Goal: Task Accomplishment & Management: Manage account settings

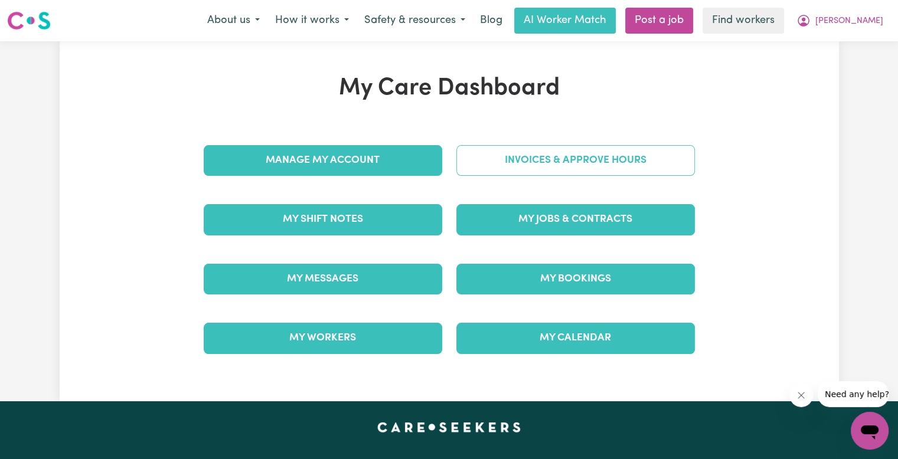
click at [479, 165] on link "Invoices & Approve Hours" at bounding box center [575, 160] width 238 height 31
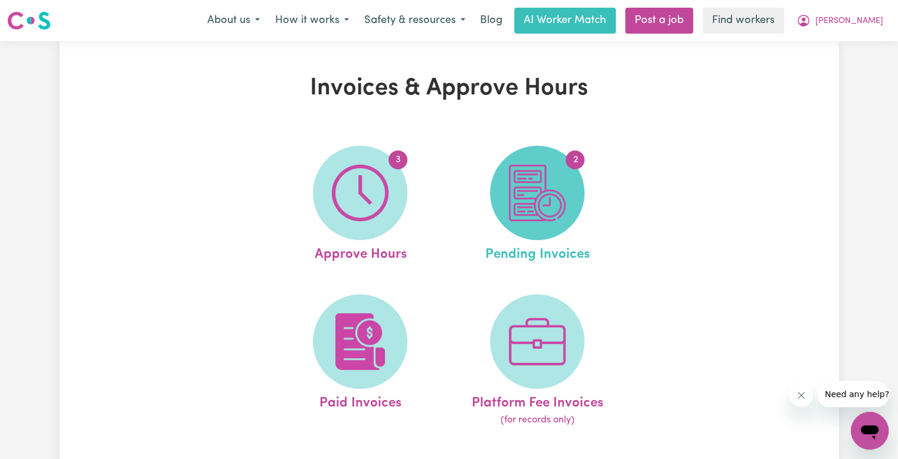
click at [545, 199] on img at bounding box center [537, 193] width 57 height 57
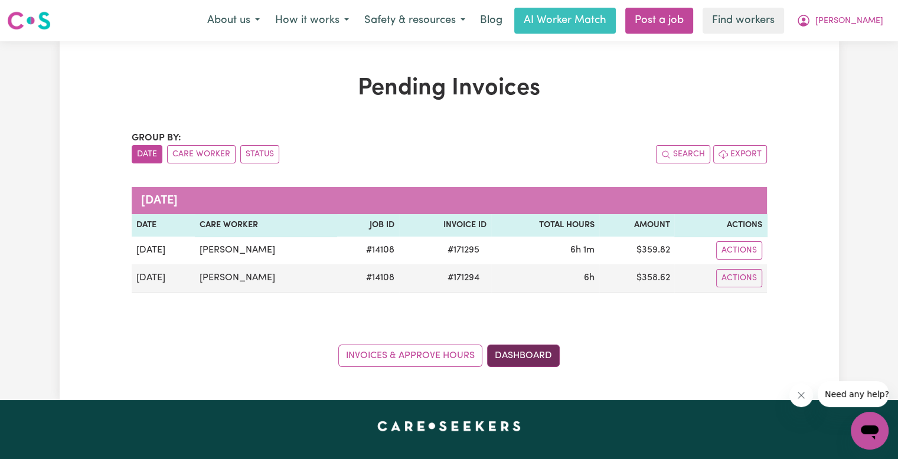
click at [533, 353] on link "Dashboard" at bounding box center [523, 356] width 73 height 22
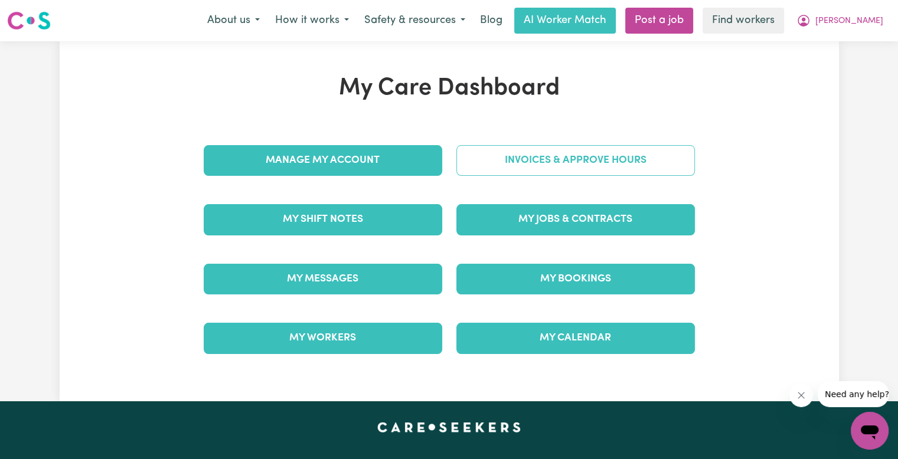
click at [523, 163] on link "Invoices & Approve Hours" at bounding box center [575, 160] width 238 height 31
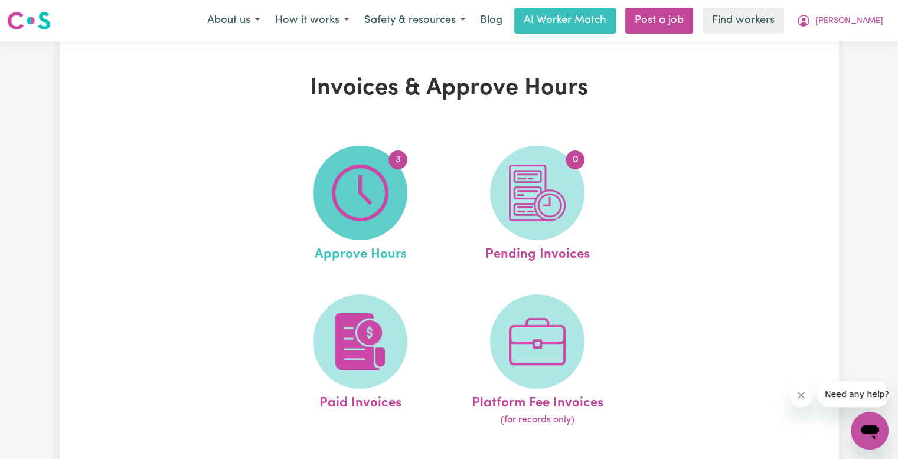
click at [346, 176] on img at bounding box center [360, 193] width 57 height 57
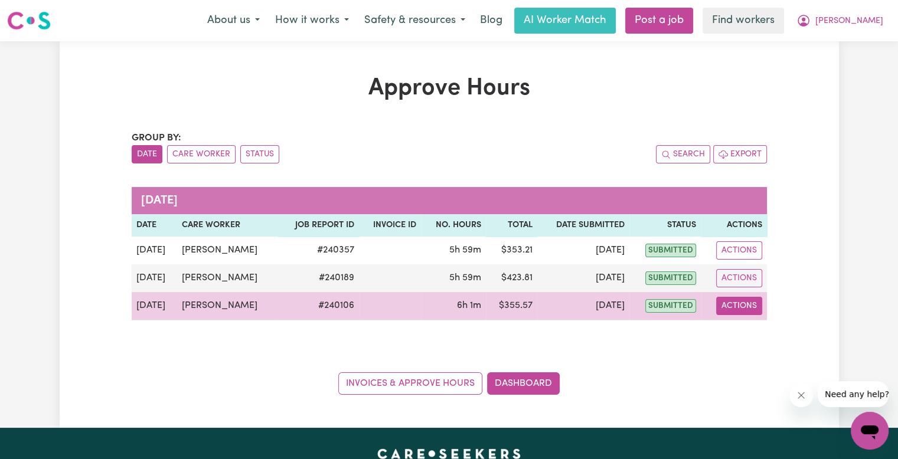
click at [754, 309] on button "Actions" at bounding box center [739, 306] width 46 height 18
click at [758, 336] on link "View Job Report" at bounding box center [766, 333] width 101 height 24
select select "pm"
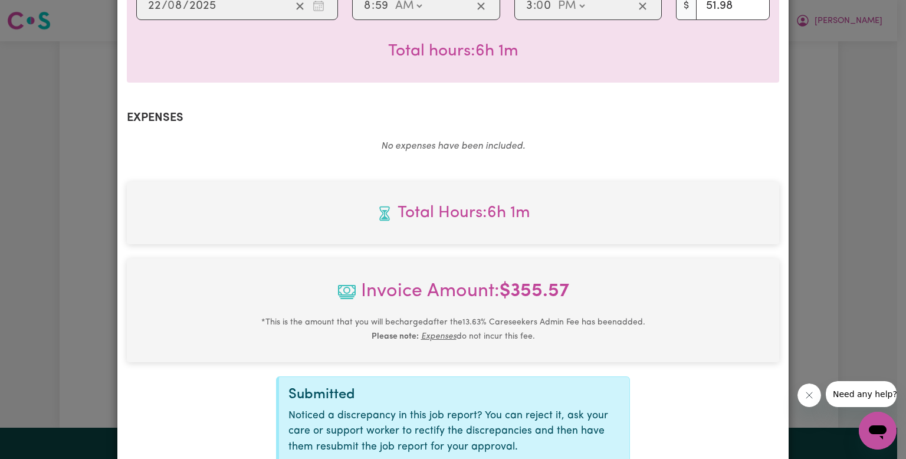
scroll to position [451, 0]
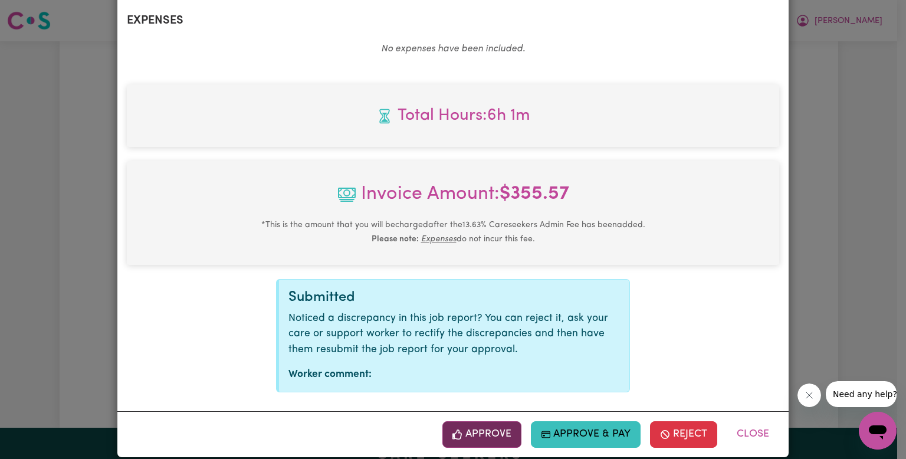
click at [472, 421] on button "Approve" at bounding box center [482, 434] width 79 height 26
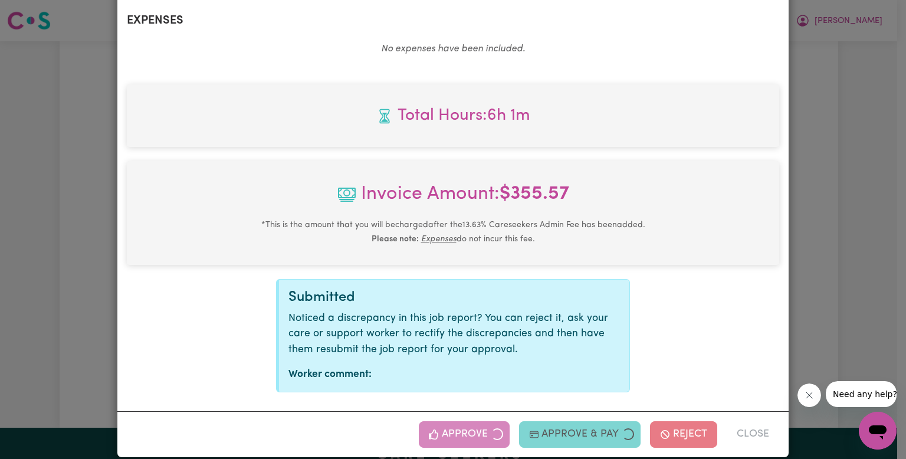
scroll to position [260, 0]
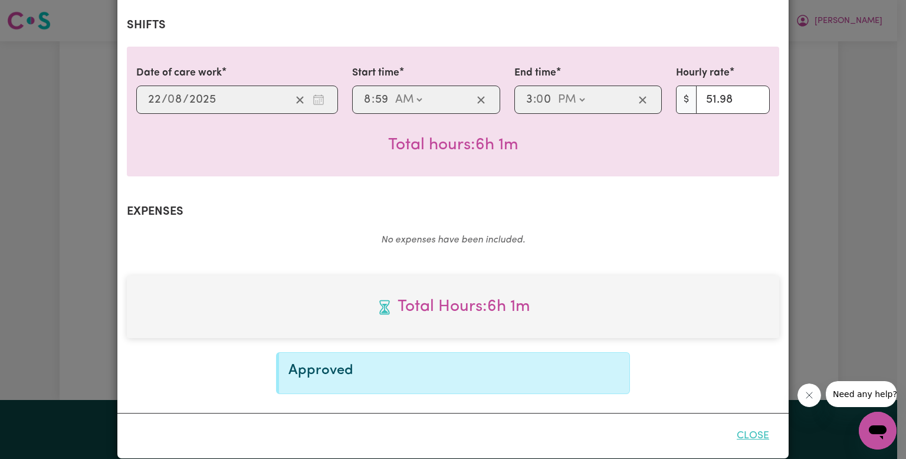
click at [737, 423] on button "Close" at bounding box center [753, 436] width 53 height 26
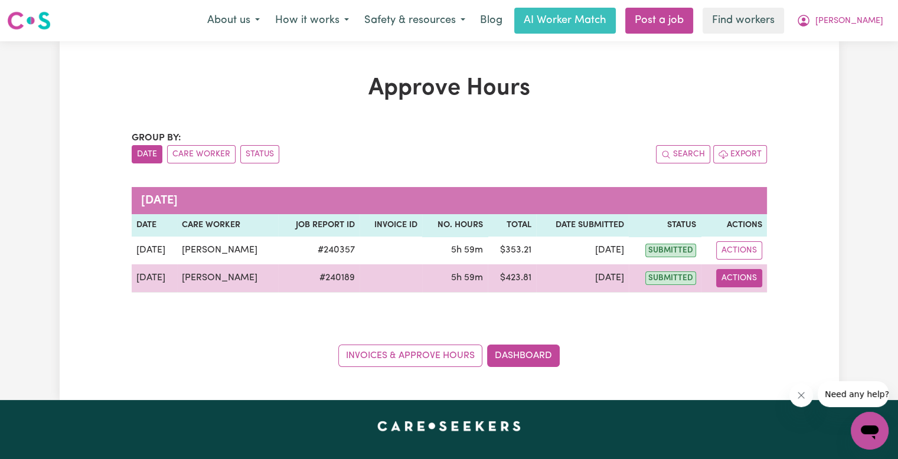
drag, startPoint x: 749, startPoint y: 275, endPoint x: 745, endPoint y: 284, distance: 9.8
click at [749, 275] on button "Actions" at bounding box center [739, 278] width 46 height 18
click at [741, 300] on link "View Job Report" at bounding box center [767, 305] width 101 height 24
select select "pm"
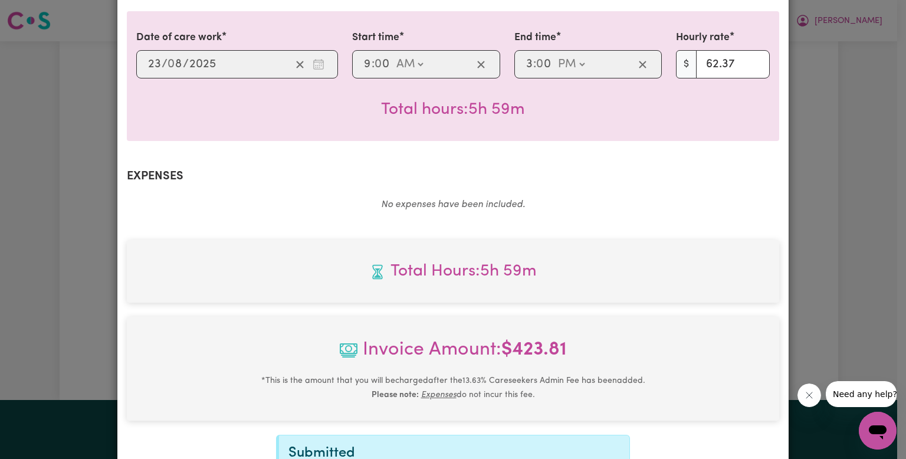
scroll to position [451, 0]
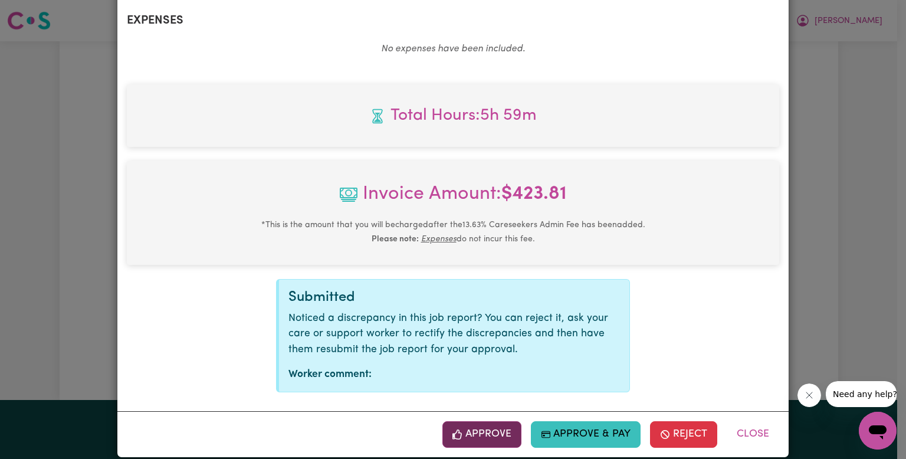
click at [483, 421] on button "Approve" at bounding box center [482, 434] width 79 height 26
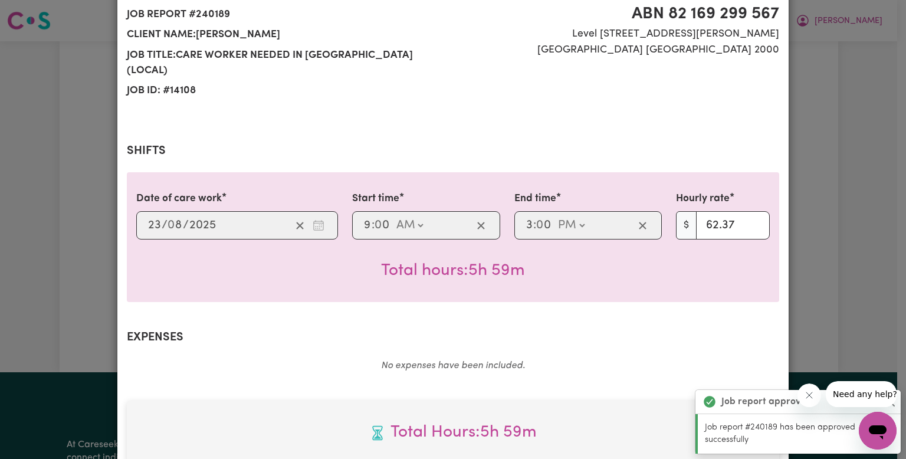
scroll to position [0, 0]
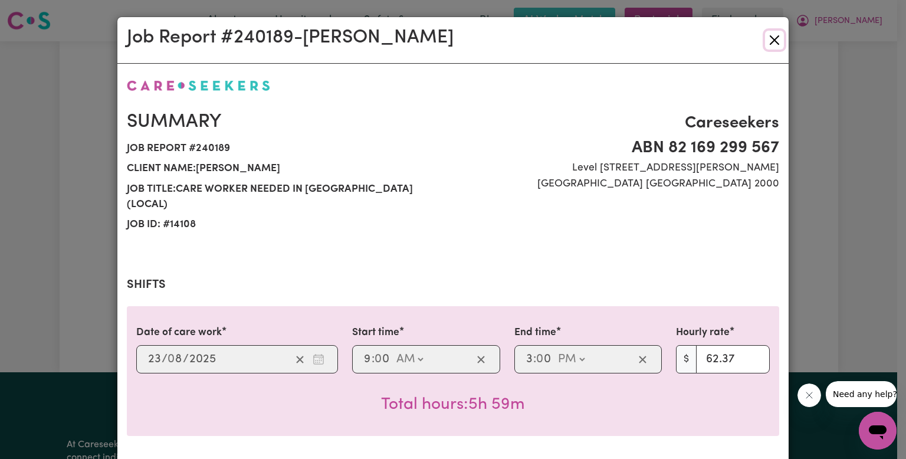
click at [770, 37] on button "Close" at bounding box center [774, 40] width 19 height 19
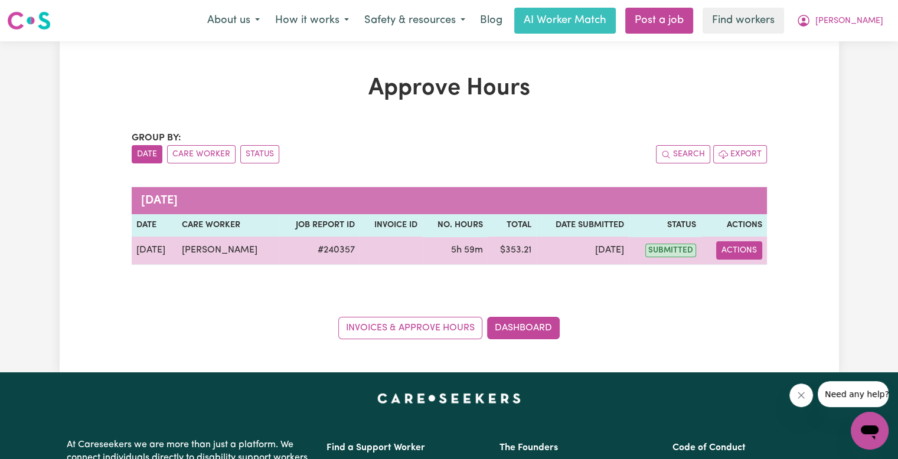
click at [743, 248] on button "Actions" at bounding box center [739, 250] width 46 height 18
click at [742, 279] on link "View Job Report" at bounding box center [767, 278] width 101 height 24
select select "pm"
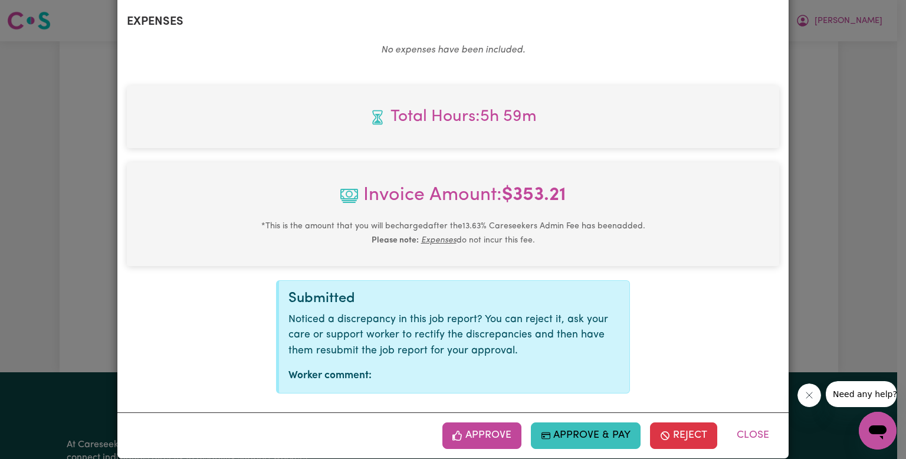
scroll to position [451, 0]
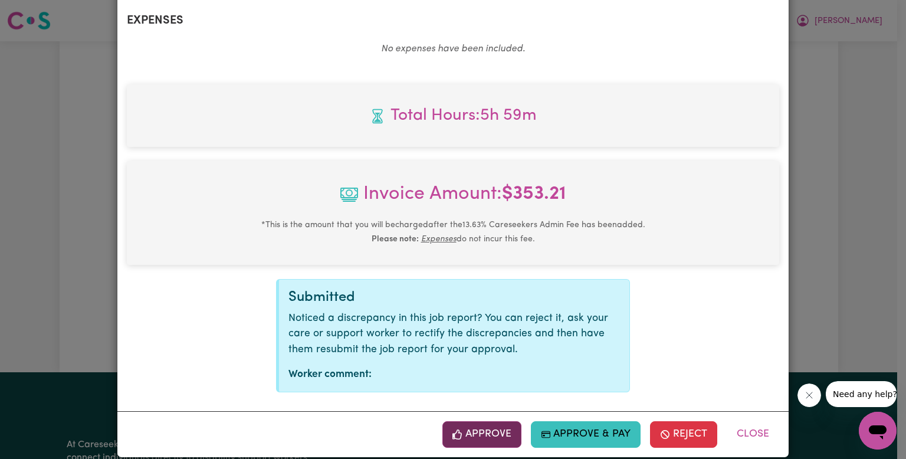
click at [496, 425] on button "Approve" at bounding box center [482, 434] width 79 height 26
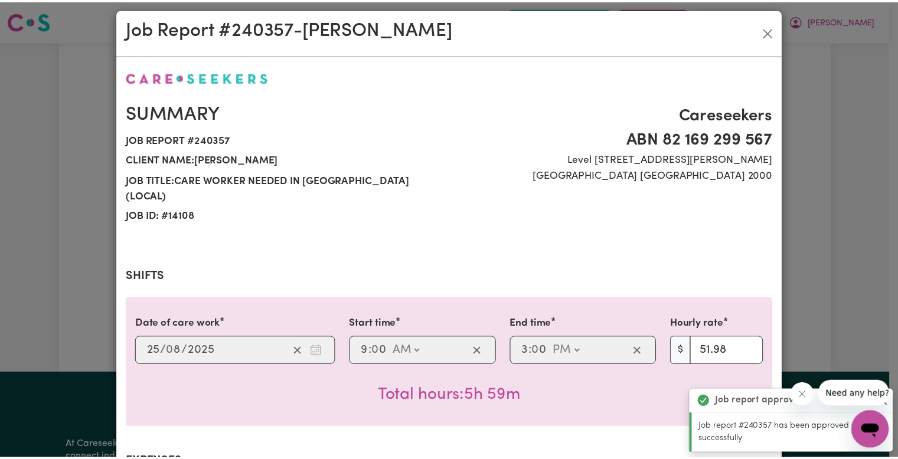
scroll to position [0, 0]
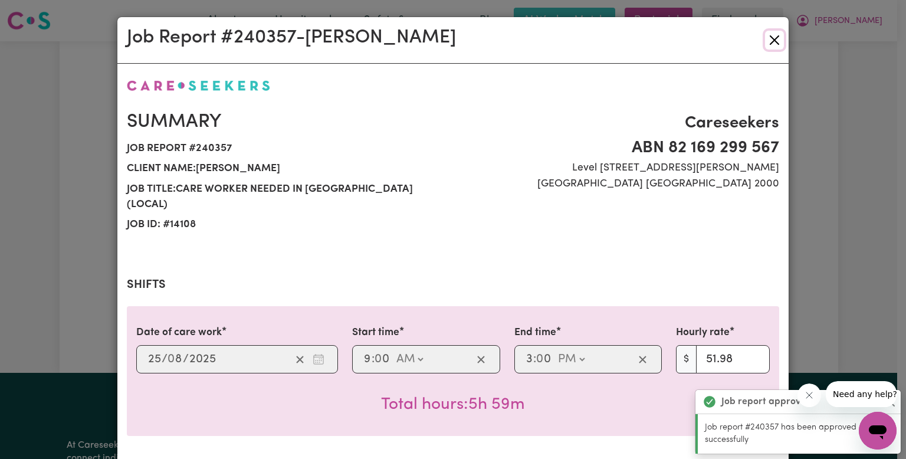
drag, startPoint x: 772, startPoint y: 43, endPoint x: 482, endPoint y: 17, distance: 291.6
click at [772, 43] on button "Close" at bounding box center [774, 40] width 19 height 19
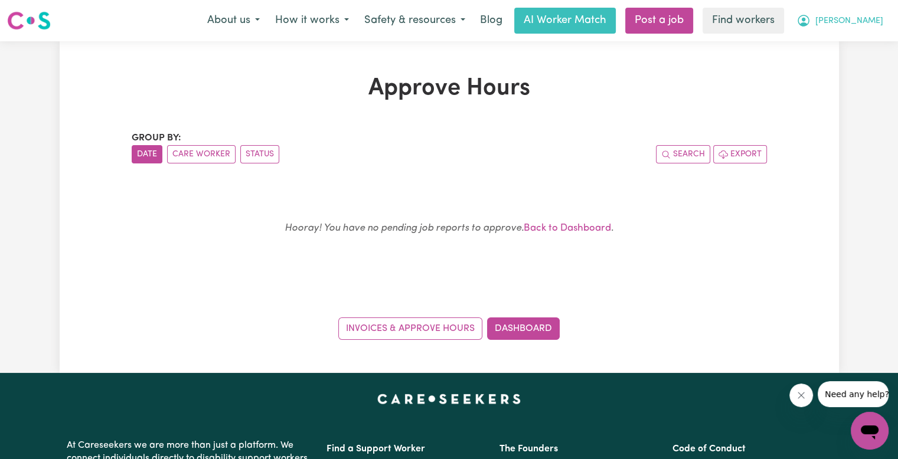
click at [870, 23] on span "[PERSON_NAME]" at bounding box center [849, 21] width 68 height 13
click at [847, 73] on link "Logout" at bounding box center [843, 68] width 93 height 22
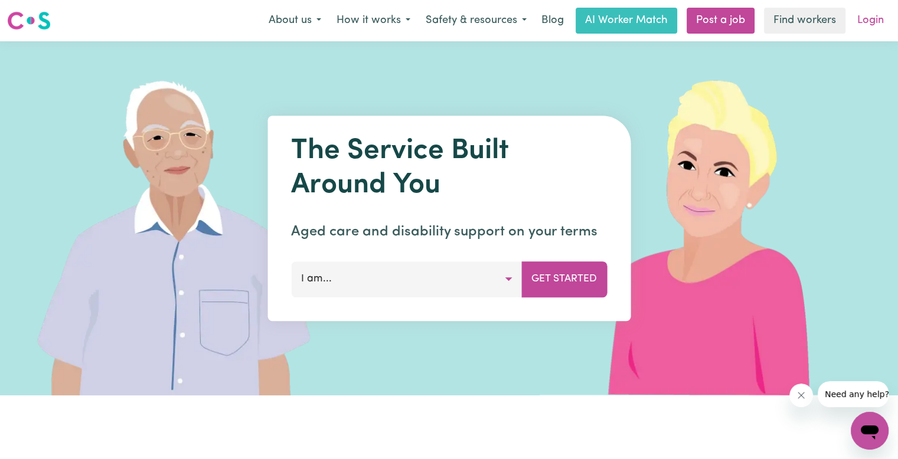
click at [868, 22] on link "Login" at bounding box center [870, 21] width 41 height 26
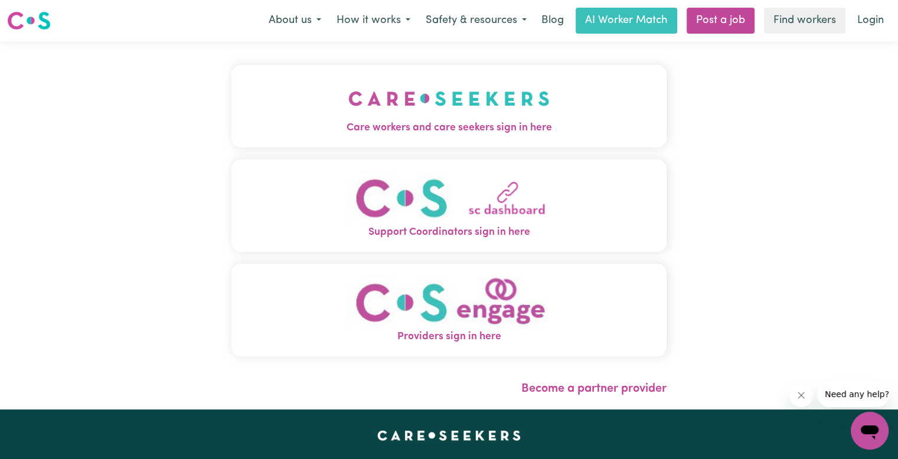
click at [348, 81] on img "Care workers and care seekers sign in here" at bounding box center [448, 99] width 201 height 44
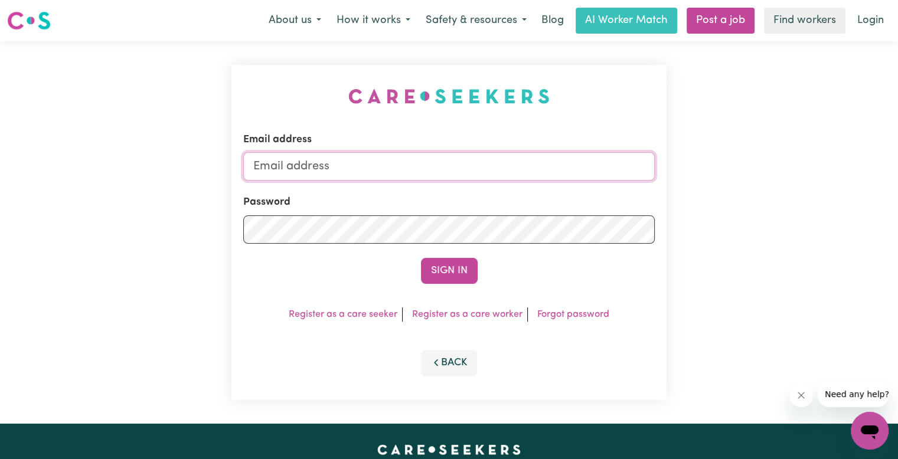
click at [381, 173] on input "Email address" at bounding box center [448, 166] width 411 height 28
type input "[EMAIL_ADDRESS][DOMAIN_NAME]"
click at [344, 244] on form "Email address [EMAIL_ADDRESS][DOMAIN_NAME] Password Sign In" at bounding box center [448, 208] width 411 height 152
click at [421, 258] on button "Sign In" at bounding box center [449, 271] width 57 height 26
